Goal: Task Accomplishment & Management: Manage account settings

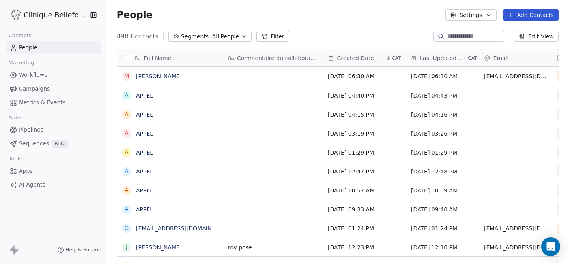
scroll to position [232, 462]
click at [265, 64] on div "Commentaire du collaborateur" at bounding box center [272, 57] width 99 height 17
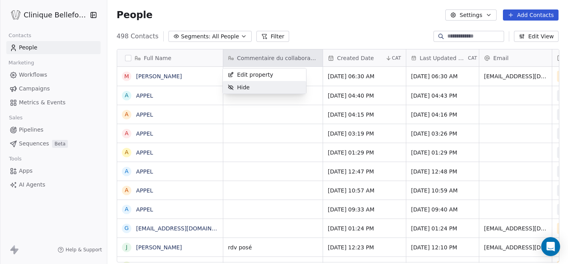
click at [244, 110] on html "Clinique Bellefontaine Contacts People Marketing Workflows Campaigns Metrics & …" at bounding box center [284, 132] width 568 height 264
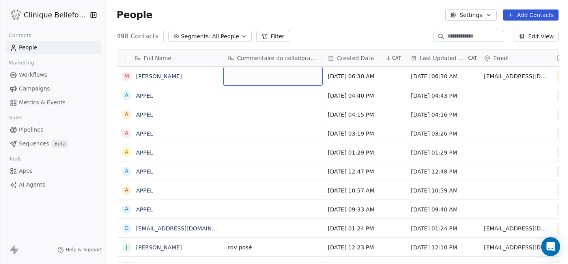
click at [247, 78] on div "grid" at bounding box center [272, 76] width 99 height 19
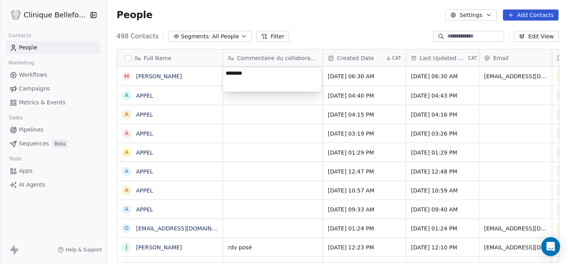
type textarea "********"
click at [489, 75] on html "Clinique Bellefontaine Contacts People Marketing Workflows Campaigns Metrics & …" at bounding box center [284, 132] width 568 height 264
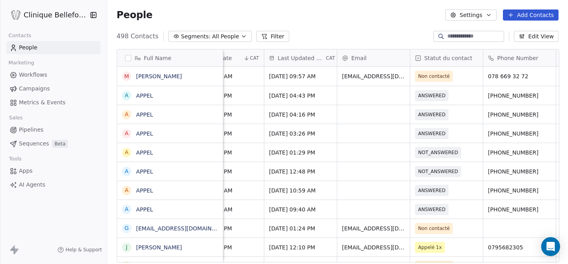
scroll to position [0, 144]
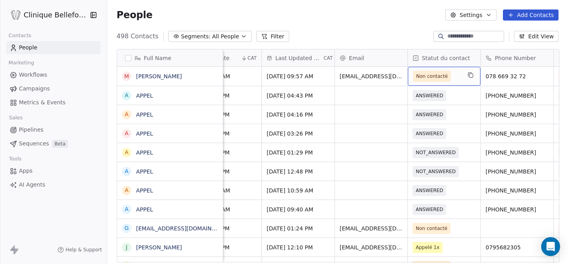
click at [458, 82] on div "Non contacté" at bounding box center [444, 76] width 73 height 19
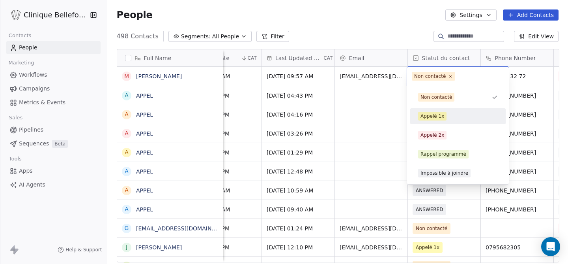
click at [439, 113] on div "Appelé 1x" at bounding box center [433, 115] width 24 height 7
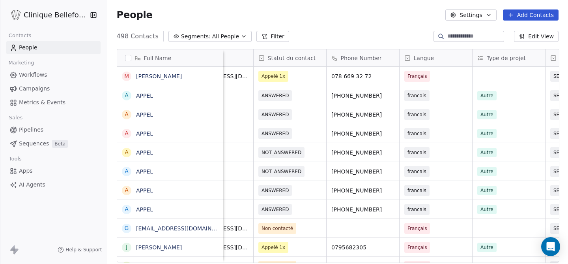
scroll to position [0, 300]
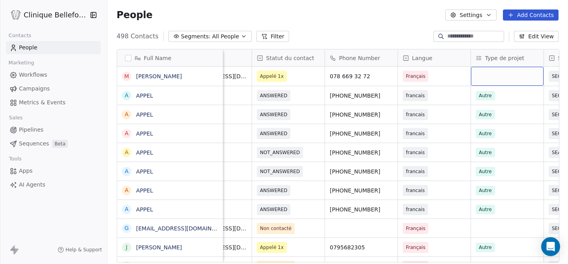
click at [495, 80] on div "grid" at bounding box center [507, 76] width 73 height 19
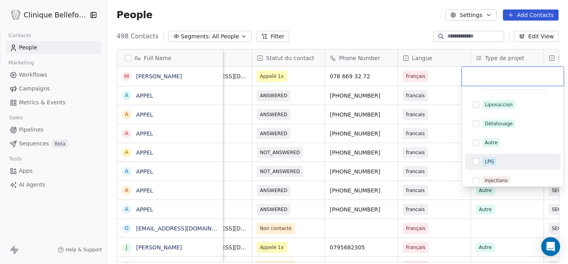
scroll to position [54, 0]
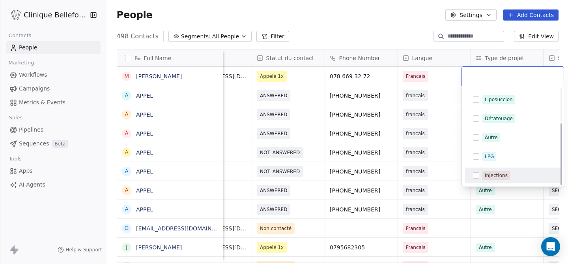
click at [475, 175] on button "Suggestions" at bounding box center [476, 175] width 6 height 6
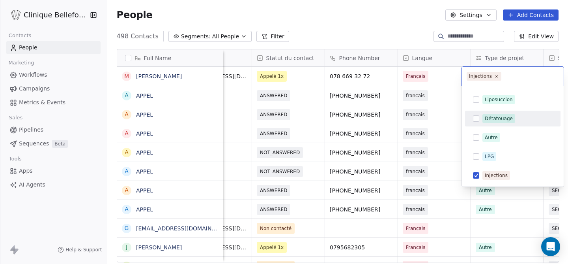
click at [439, 122] on html "Clinique Bellefontaine Contacts People Marketing Workflows Campaigns Metrics & …" at bounding box center [284, 132] width 568 height 264
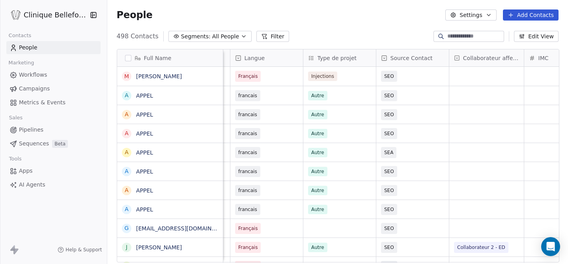
scroll to position [0, 470]
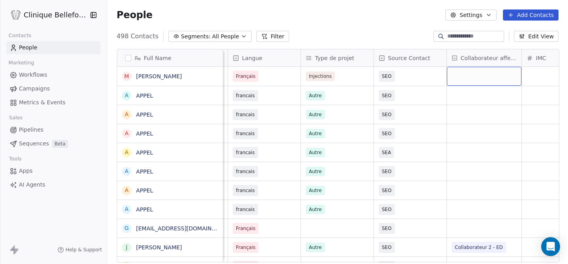
click at [461, 73] on div "grid" at bounding box center [484, 76] width 75 height 19
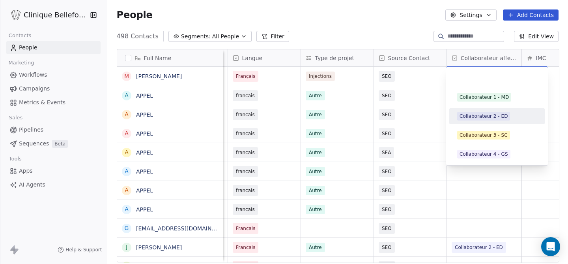
click at [489, 119] on div "Collaborateur 2 - ED" at bounding box center [484, 115] width 48 height 7
